Goal: Download file/media

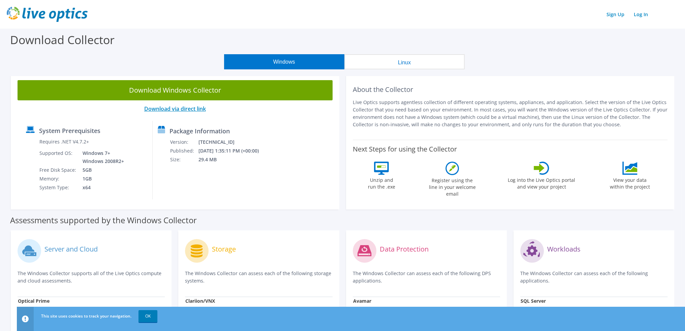
click at [175, 106] on link "Download via direct link" at bounding box center [175, 108] width 62 height 7
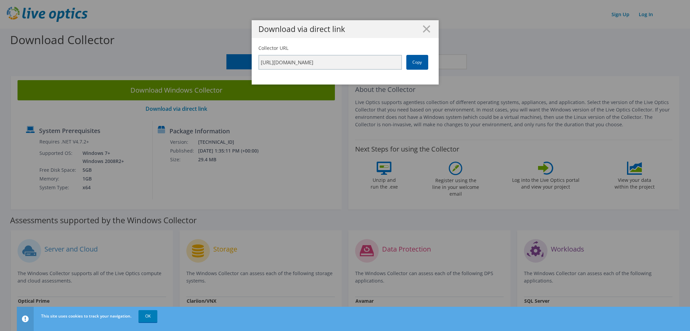
click at [416, 65] on link "Copy" at bounding box center [417, 62] width 22 height 15
click at [426, 27] on line at bounding box center [426, 29] width 7 height 7
